Goal: Task Accomplishment & Management: Use online tool/utility

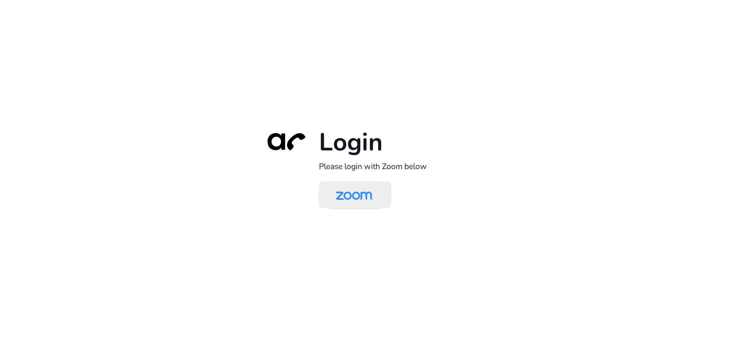
click at [355, 196] on img at bounding box center [354, 195] width 52 height 25
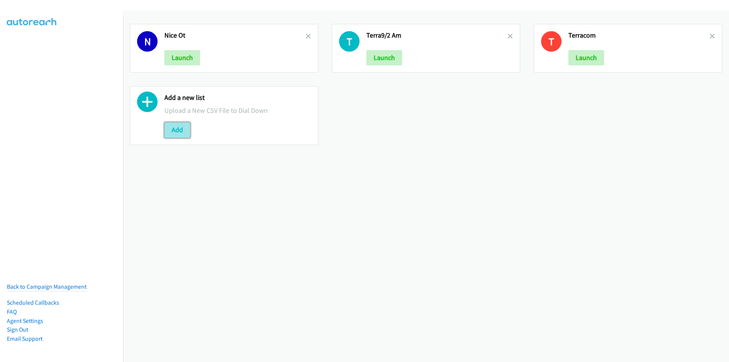
click at [179, 128] on button "Add" at bounding box center [177, 129] width 26 height 15
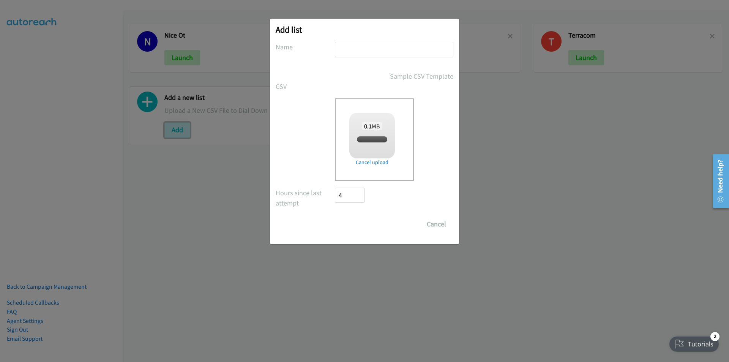
checkbox input "true"
click at [366, 49] on input "text" at bounding box center [394, 50] width 118 height 16
type input "Terra Wed"
click at [335, 216] on input "Save List" at bounding box center [355, 223] width 40 height 15
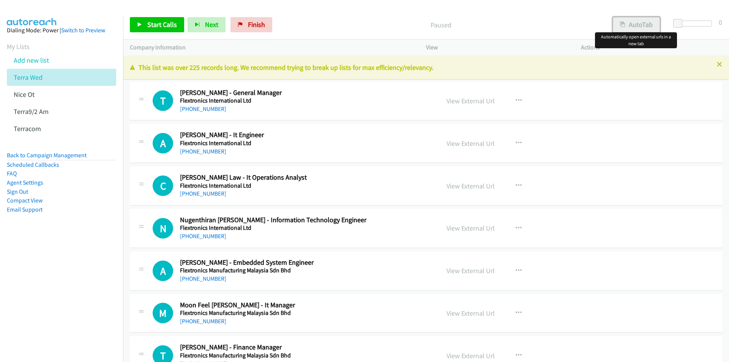
click at [638, 31] on button "AutoTab" at bounding box center [636, 24] width 47 height 15
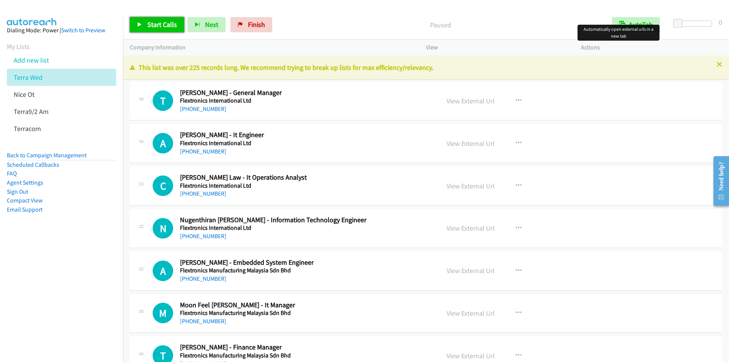
click at [152, 22] on span "Start Calls" at bounding box center [162, 24] width 30 height 9
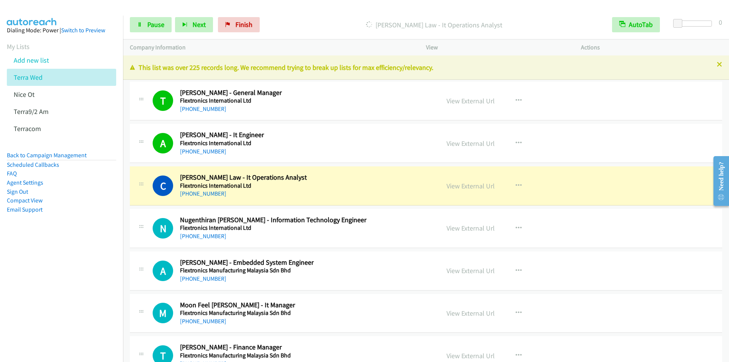
scroll to position [76, 0]
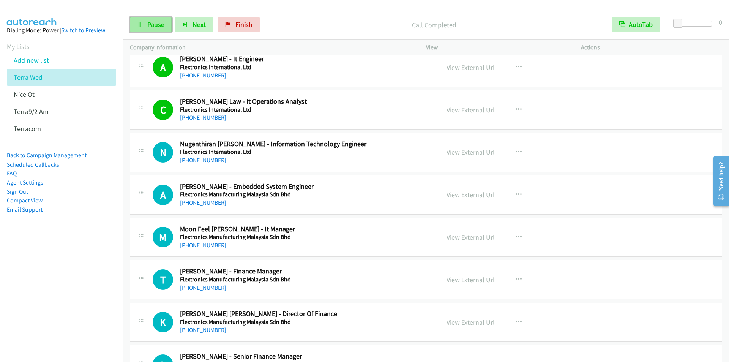
click at [158, 25] on span "Pause" at bounding box center [155, 24] width 17 height 9
click at [149, 25] on span "Start Calls" at bounding box center [162, 24] width 30 height 9
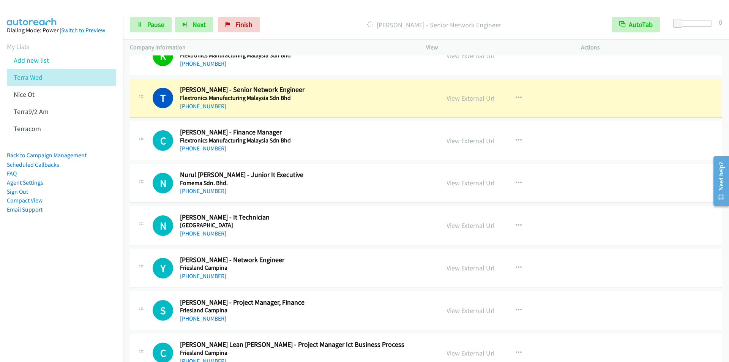
scroll to position [493, 0]
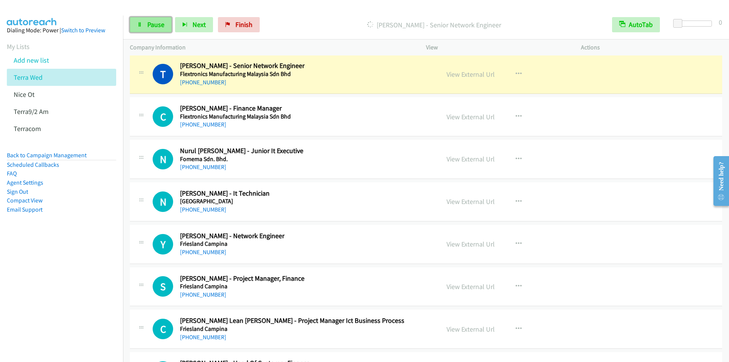
click at [152, 24] on span "Pause" at bounding box center [155, 24] width 17 height 9
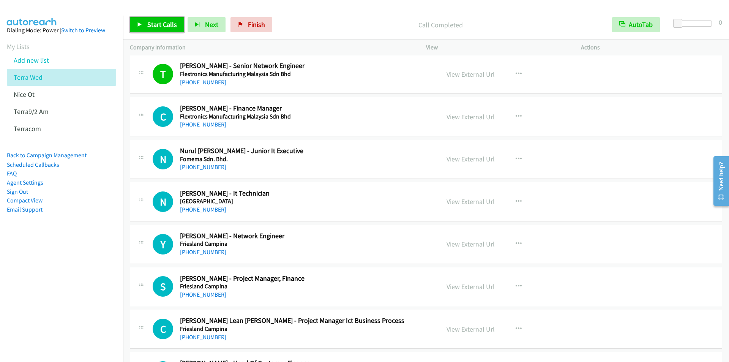
click at [160, 23] on span "Start Calls" at bounding box center [162, 24] width 30 height 9
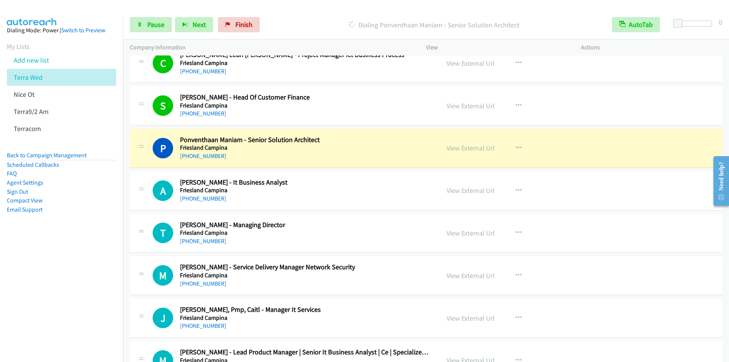
scroll to position [835, 0]
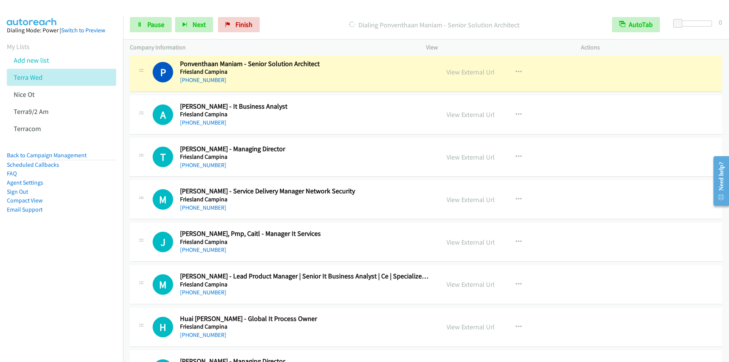
click at [279, 8] on div at bounding box center [361, 14] width 722 height 29
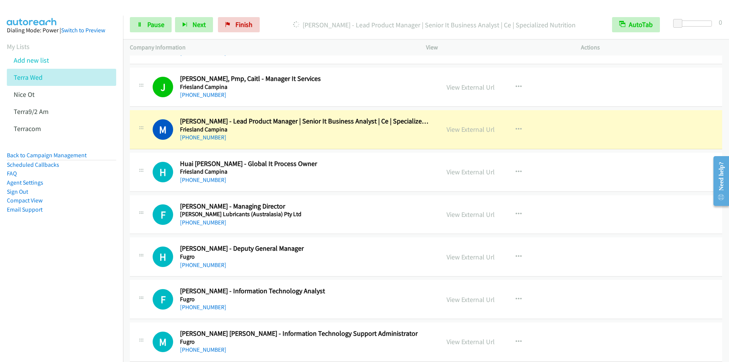
scroll to position [987, 0]
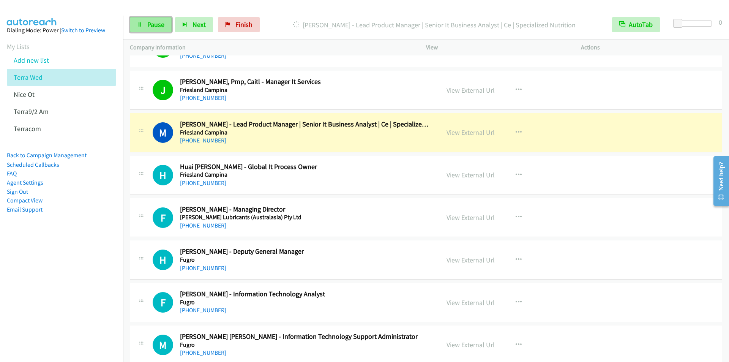
click at [154, 28] on link "Pause" at bounding box center [151, 24] width 42 height 15
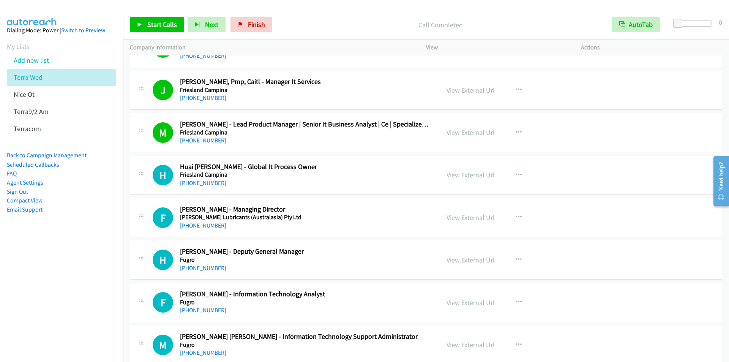
click at [304, 11] on div "Start Calls Pause Next Finish Call Completed AutoTab AutoTab 0" at bounding box center [426, 24] width 606 height 29
click at [159, 21] on span "Start Calls" at bounding box center [162, 24] width 30 height 9
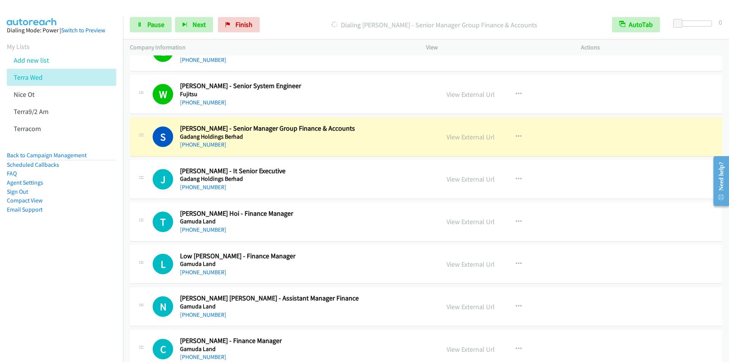
scroll to position [1404, 0]
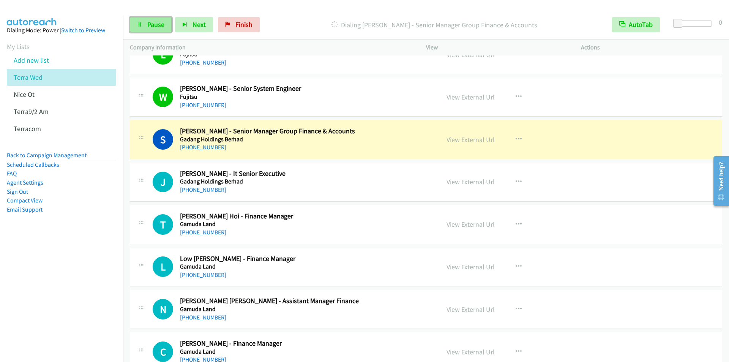
click at [158, 25] on span "Pause" at bounding box center [155, 24] width 17 height 9
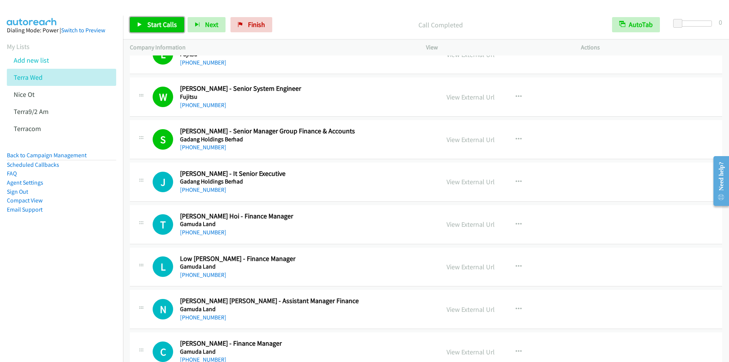
click at [158, 22] on span "Start Calls" at bounding box center [162, 24] width 30 height 9
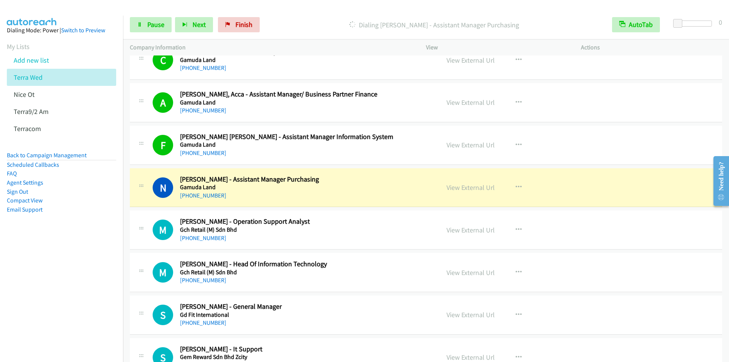
scroll to position [1708, 0]
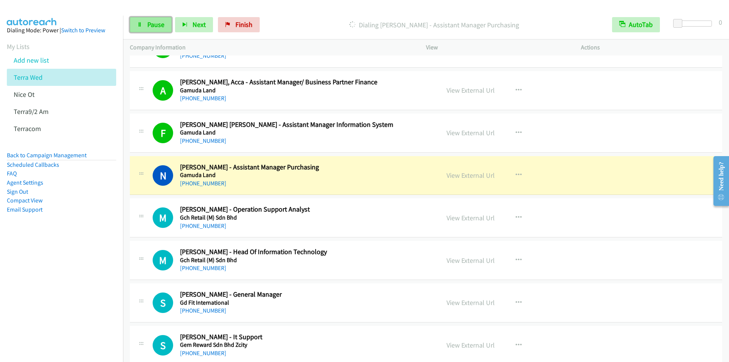
click at [153, 25] on span "Pause" at bounding box center [155, 24] width 17 height 9
click at [160, 25] on span "Start Calls" at bounding box center [162, 24] width 30 height 9
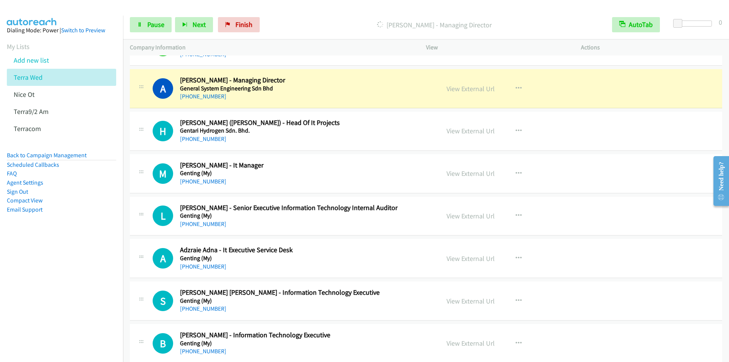
scroll to position [2125, 0]
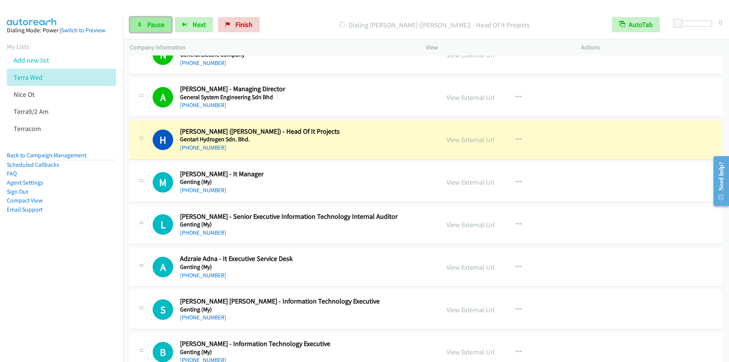
click at [148, 24] on span "Pause" at bounding box center [155, 24] width 17 height 9
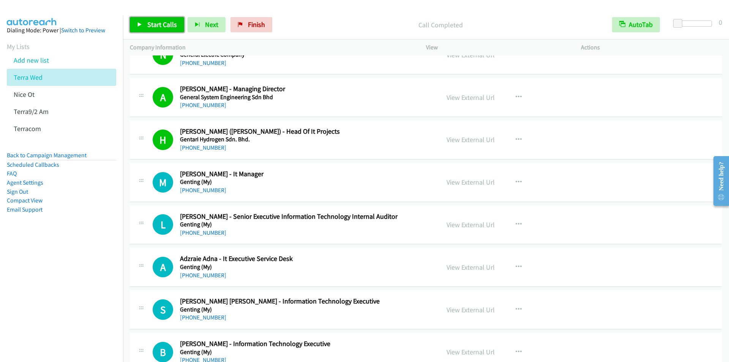
click at [148, 24] on span "Start Calls" at bounding box center [162, 24] width 30 height 9
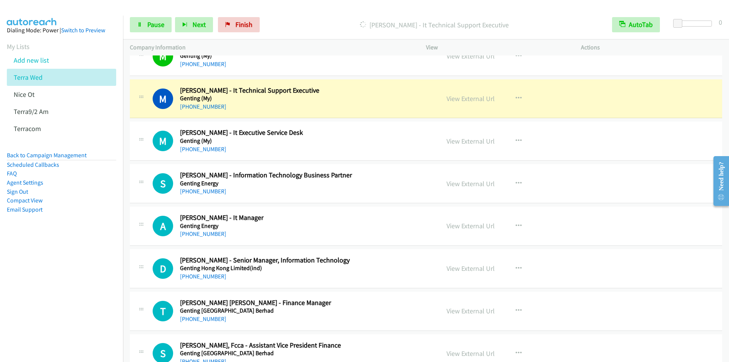
scroll to position [2467, 0]
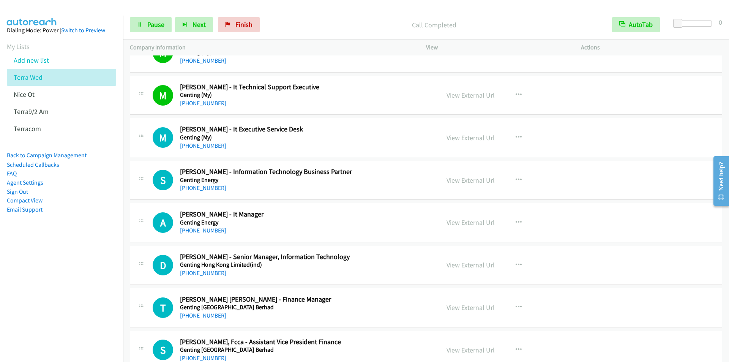
click at [291, 16] on div "Start Calls Pause Next Finish Call Completed AutoTab AutoTab 0" at bounding box center [426, 24] width 606 height 29
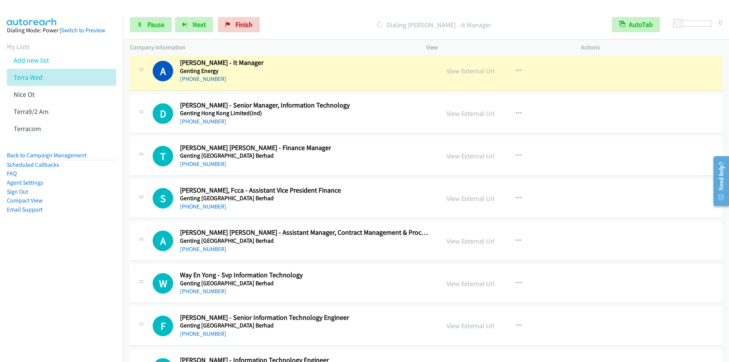
scroll to position [2619, 0]
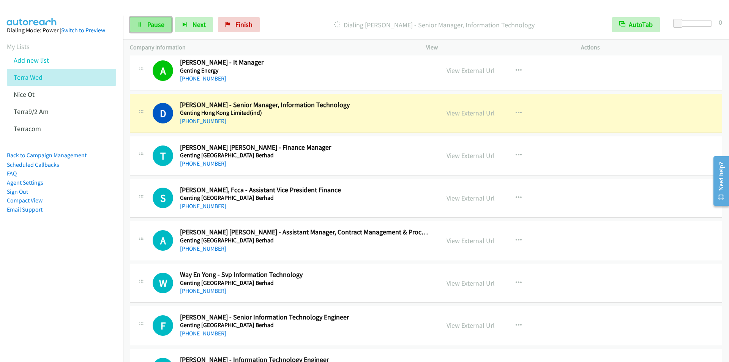
click at [147, 26] on span "Pause" at bounding box center [155, 24] width 17 height 9
drag, startPoint x: 473, startPoint y: 113, endPoint x: 461, endPoint y: 71, distance: 44.0
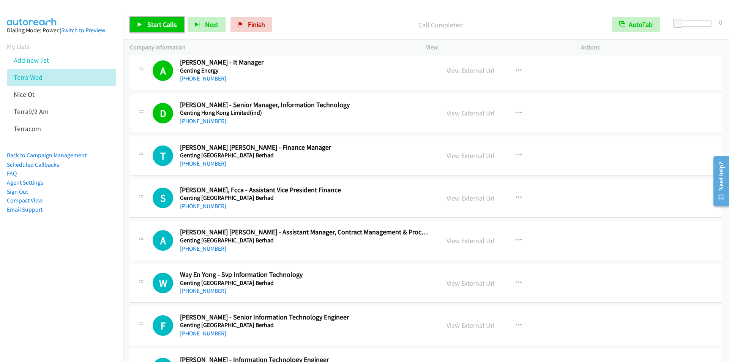
click at [154, 24] on span "Start Calls" at bounding box center [162, 24] width 30 height 9
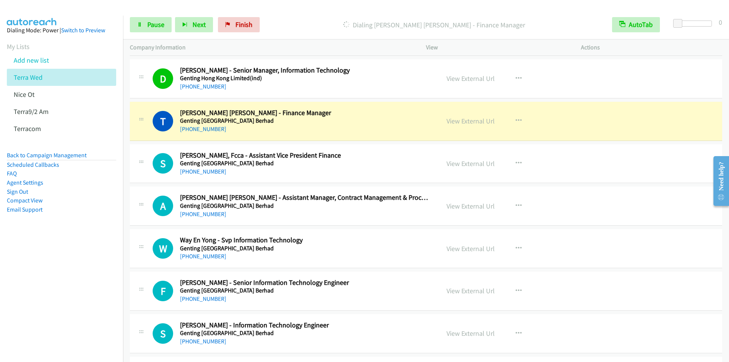
scroll to position [2695, 0]
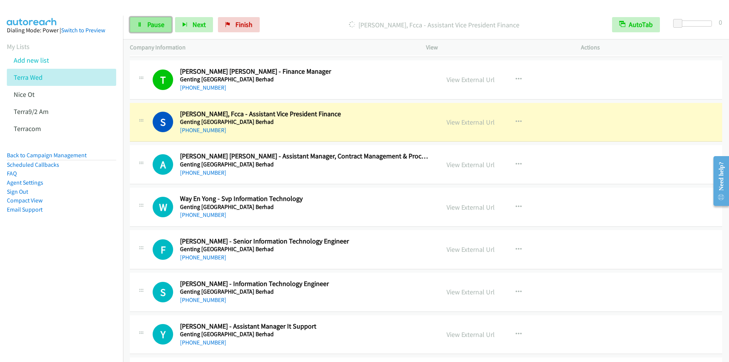
click at [159, 25] on span "Pause" at bounding box center [155, 24] width 17 height 9
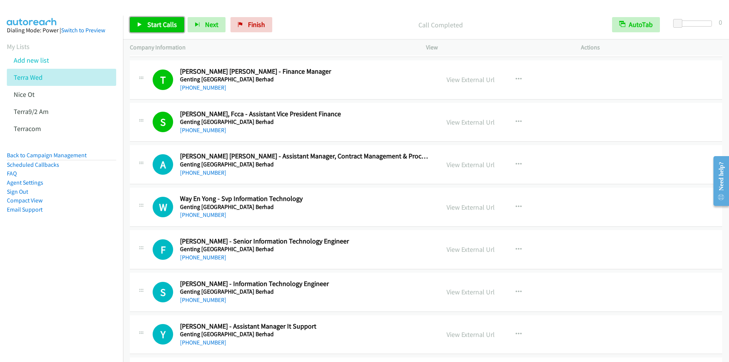
click at [161, 22] on span "Start Calls" at bounding box center [162, 24] width 30 height 9
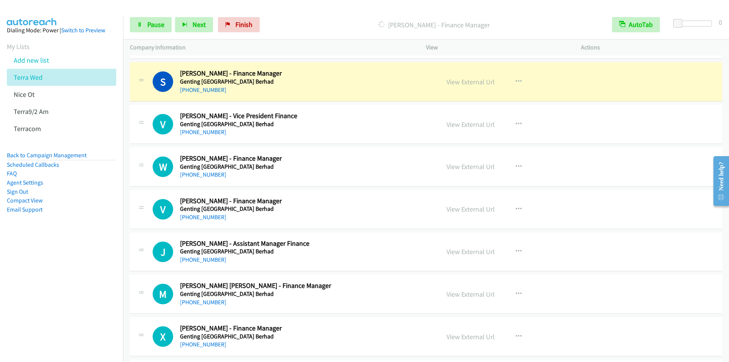
scroll to position [2998, 0]
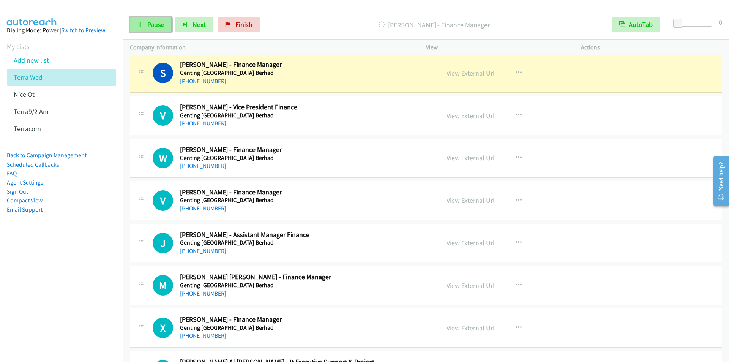
click at [159, 24] on span "Pause" at bounding box center [155, 24] width 17 height 9
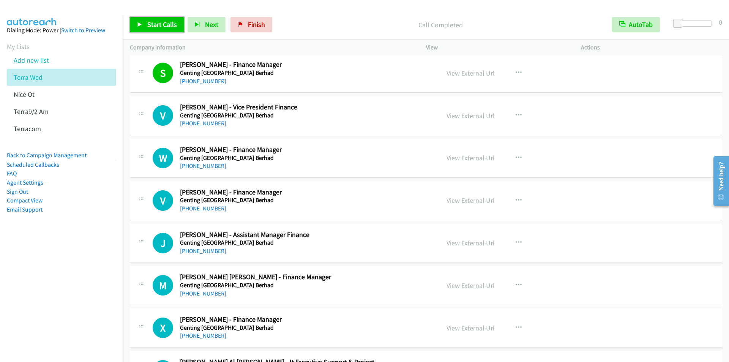
click at [160, 25] on span "Start Calls" at bounding box center [162, 24] width 30 height 9
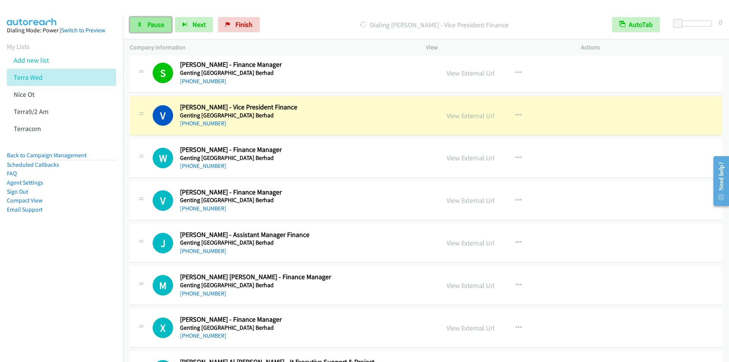
click at [152, 28] on span "Pause" at bounding box center [155, 24] width 17 height 9
click at [152, 28] on span "Start Calls" at bounding box center [162, 24] width 30 height 9
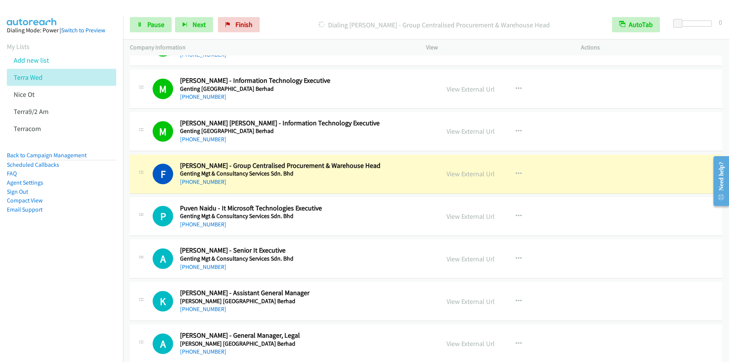
scroll to position [3530, 0]
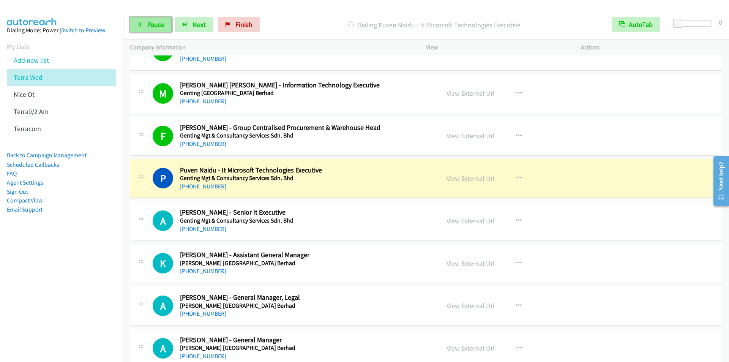
click at [146, 25] on link "Pause" at bounding box center [151, 24] width 42 height 15
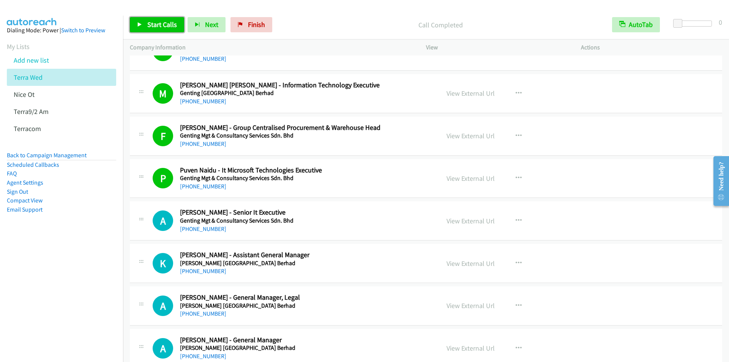
click at [159, 22] on span "Start Calls" at bounding box center [162, 24] width 30 height 9
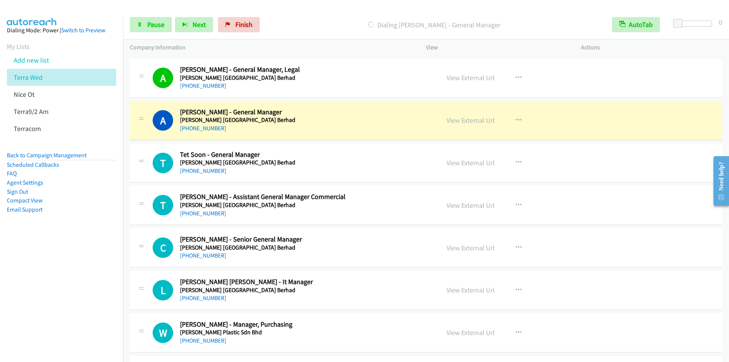
scroll to position [3795, 0]
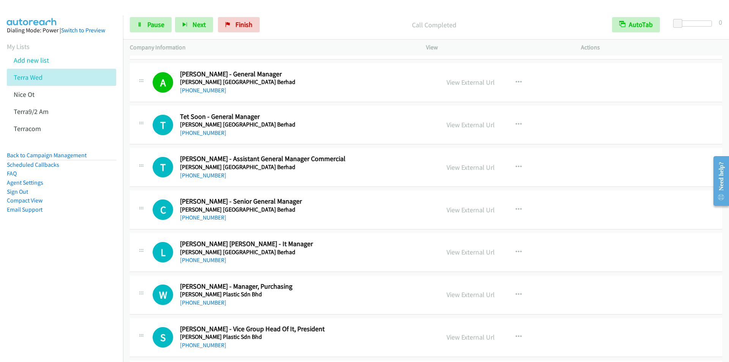
click at [303, 11] on div "Start Calls Pause Next Finish Call Completed AutoTab AutoTab 0" at bounding box center [426, 24] width 606 height 29
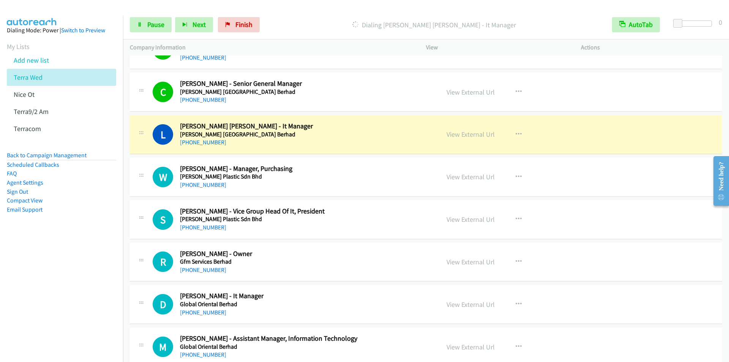
scroll to position [3909, 0]
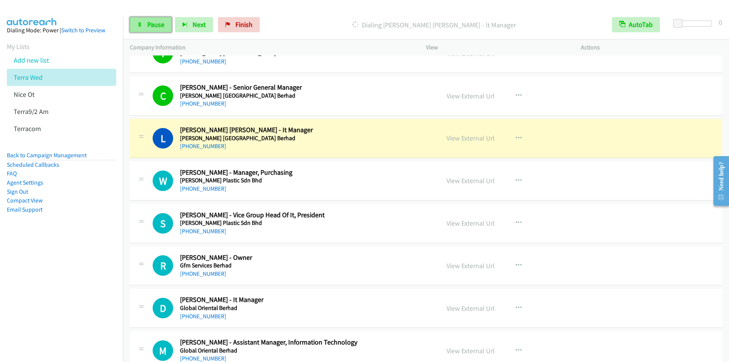
click at [150, 30] on link "Pause" at bounding box center [151, 24] width 42 height 15
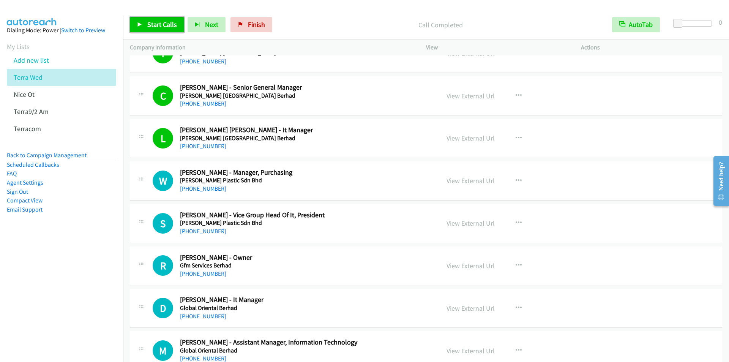
click at [155, 27] on span "Start Calls" at bounding box center [162, 24] width 30 height 9
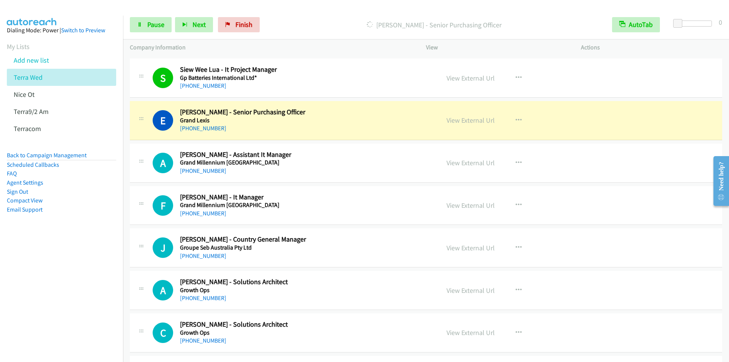
scroll to position [4402, 0]
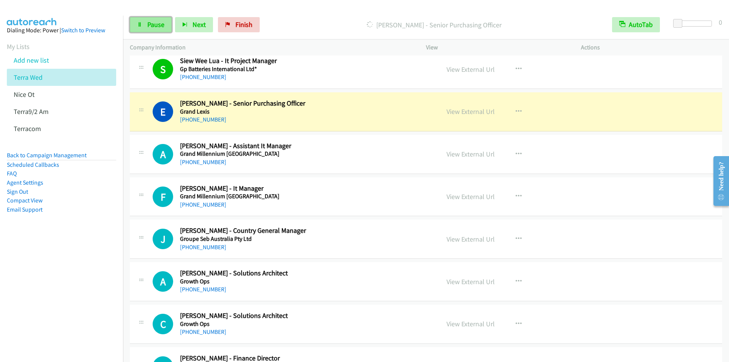
click at [159, 22] on span "Pause" at bounding box center [155, 24] width 17 height 9
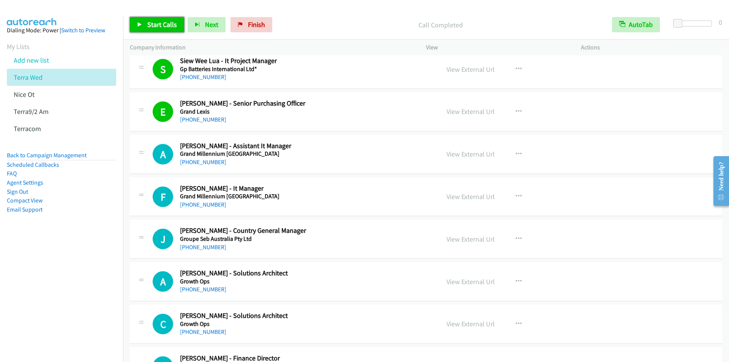
click at [157, 23] on span "Start Calls" at bounding box center [162, 24] width 30 height 9
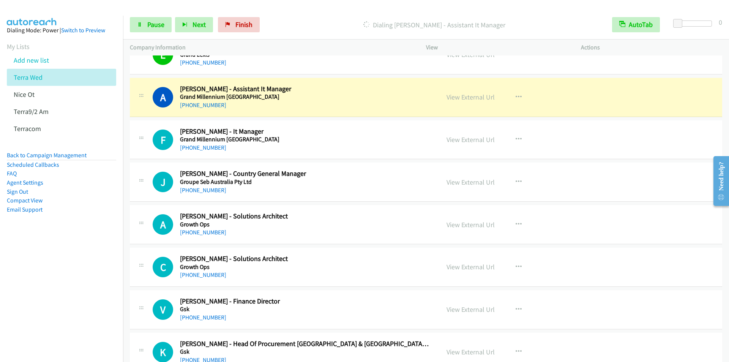
scroll to position [4478, 0]
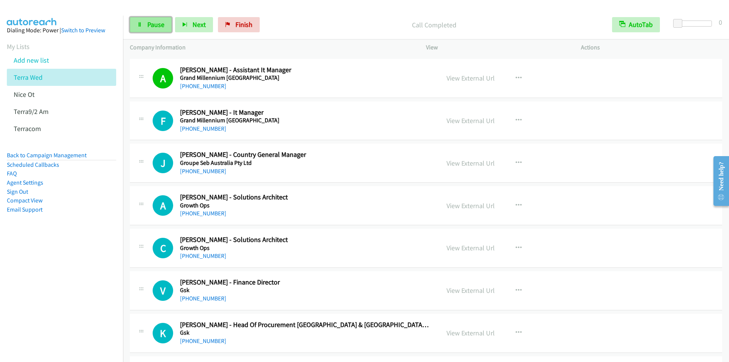
click at [157, 28] on span "Pause" at bounding box center [155, 24] width 17 height 9
click at [304, 15] on div "Start Calls Pause Next Finish Paused AutoTab AutoTab 0" at bounding box center [426, 24] width 606 height 29
click at [255, 23] on span "Finish" at bounding box center [256, 24] width 17 height 9
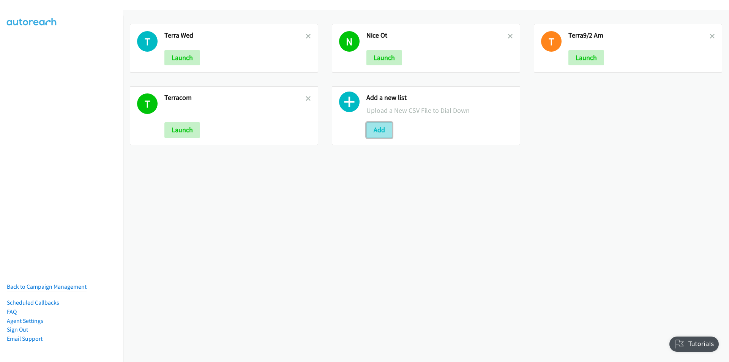
click at [380, 132] on button "Add" at bounding box center [379, 129] width 26 height 15
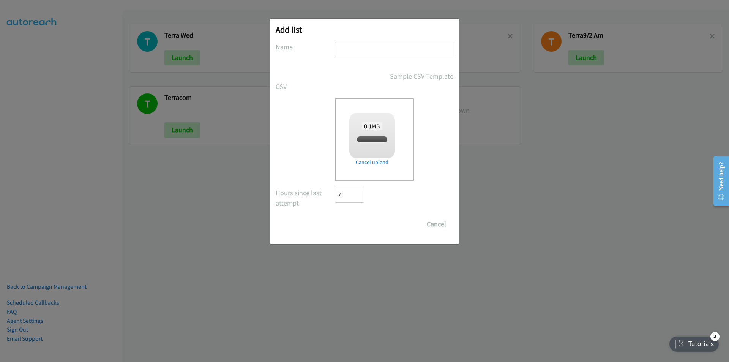
checkbox input "true"
click at [395, 47] on input "text" at bounding box center [394, 50] width 118 height 16
type input "terraom"
click at [335, 216] on input "Save List" at bounding box center [355, 223] width 40 height 15
